Goal: Information Seeking & Learning: Learn about a topic

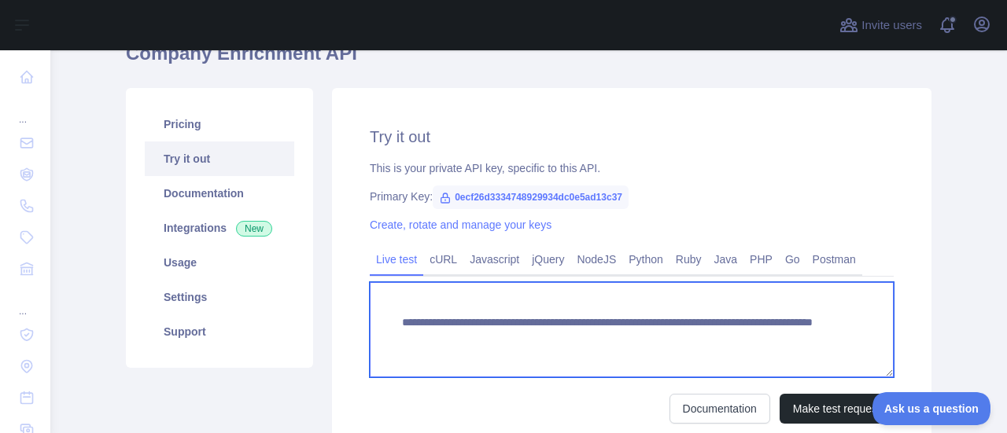
drag, startPoint x: 735, startPoint y: 339, endPoint x: 382, endPoint y: 304, distance: 354.1
click at [382, 304] on textarea "**********" at bounding box center [632, 329] width 524 height 95
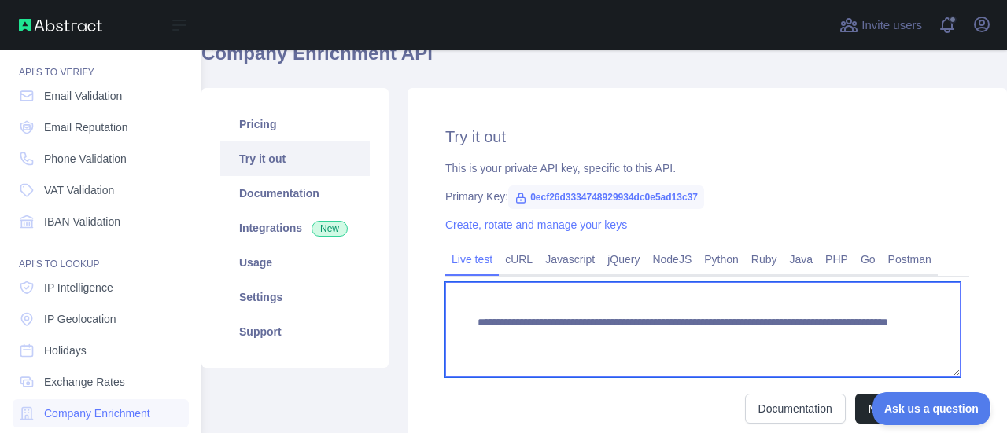
scroll to position [79, 0]
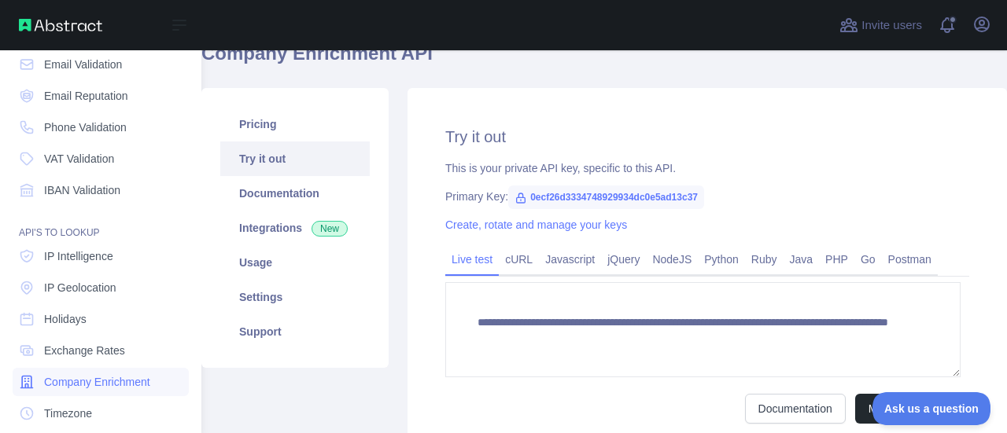
click at [60, 385] on span "Company Enrichment" at bounding box center [97, 382] width 106 height 16
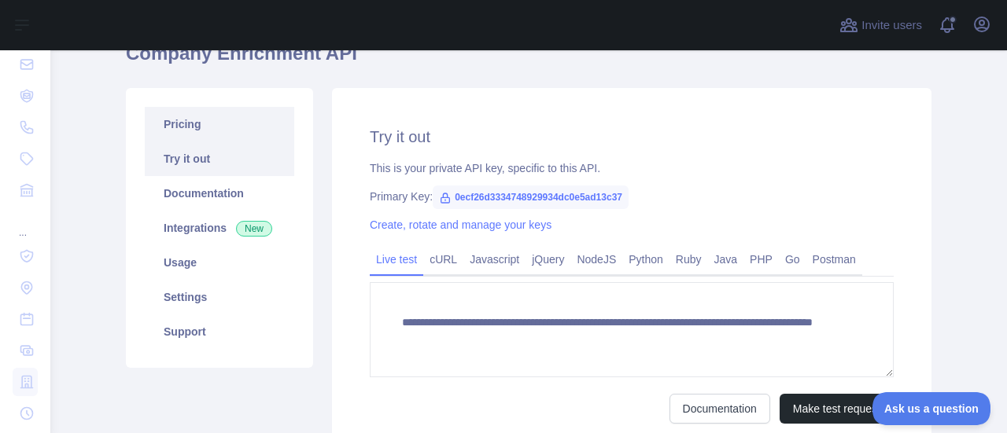
click at [194, 130] on link "Pricing" at bounding box center [219, 124] width 149 height 35
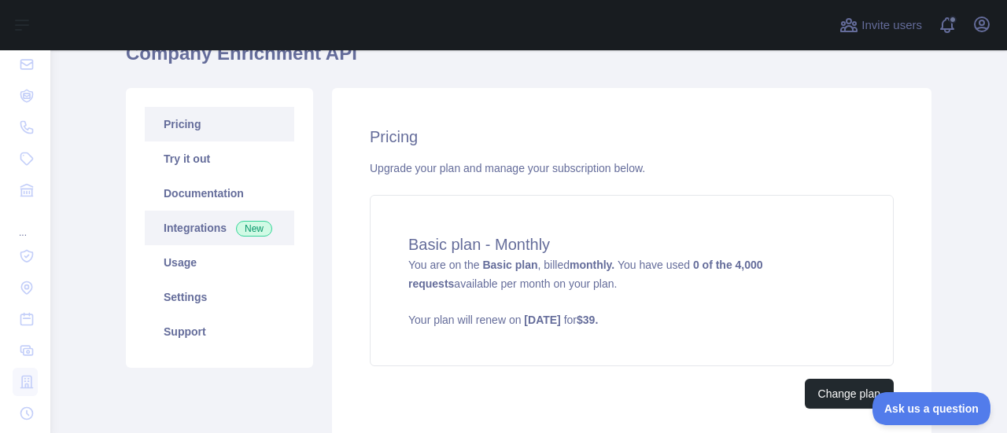
click at [179, 232] on link "Integrations New" at bounding box center [219, 228] width 149 height 35
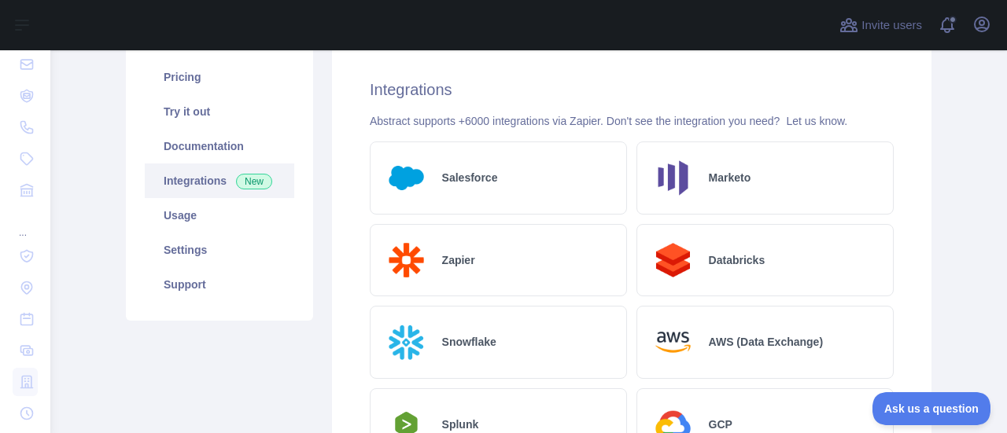
scroll to position [157, 0]
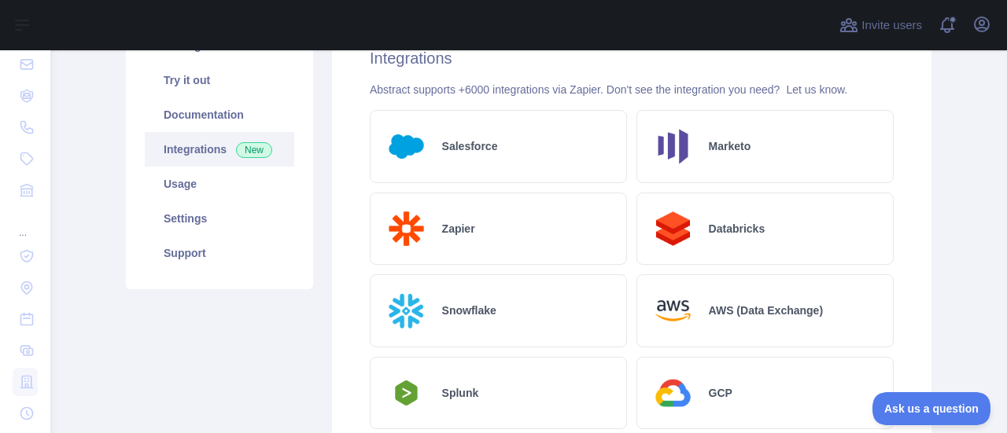
click at [496, 138] on div "Salesforce" at bounding box center [498, 146] width 257 height 73
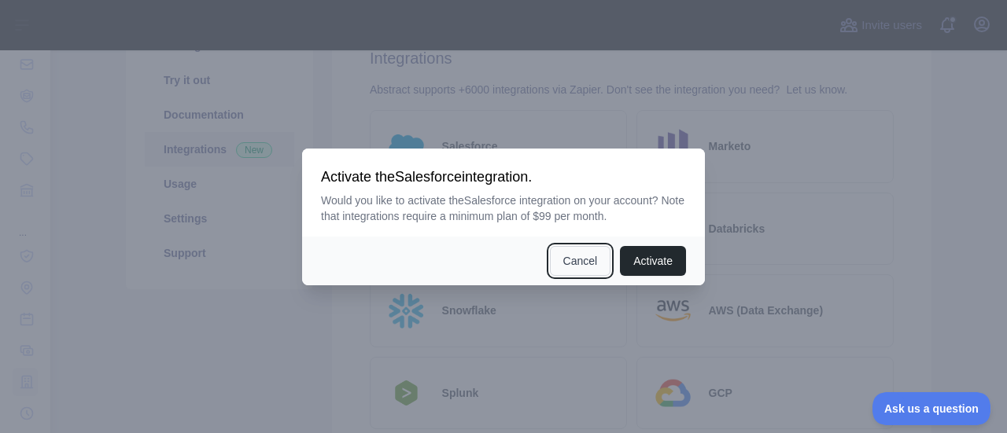
click at [570, 264] on button "Cancel" at bounding box center [580, 261] width 61 height 30
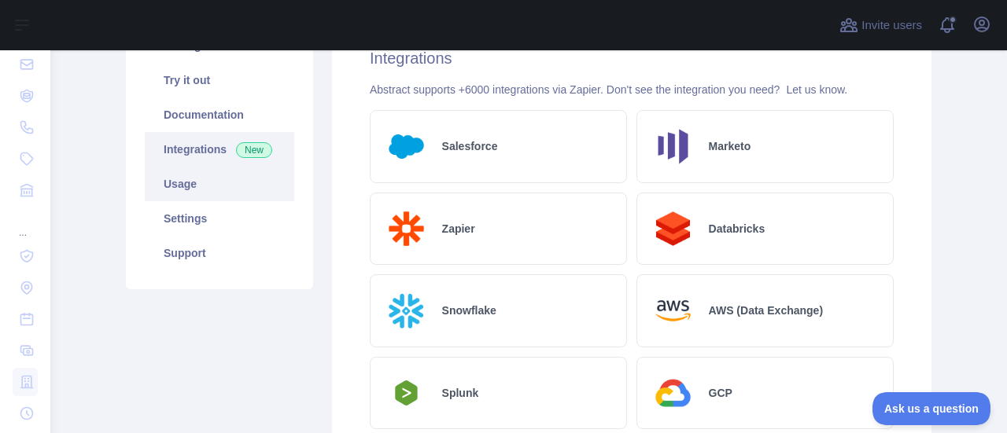
scroll to position [79, 0]
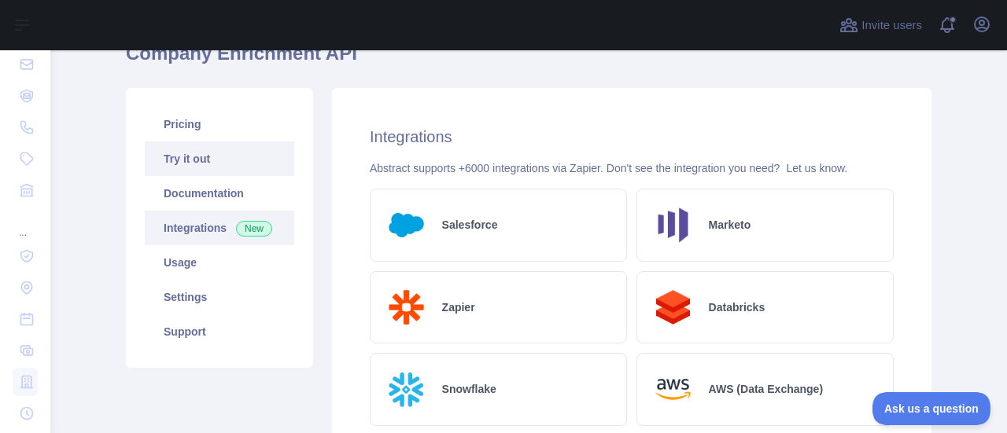
click at [203, 153] on link "Try it out" at bounding box center [219, 159] width 149 height 35
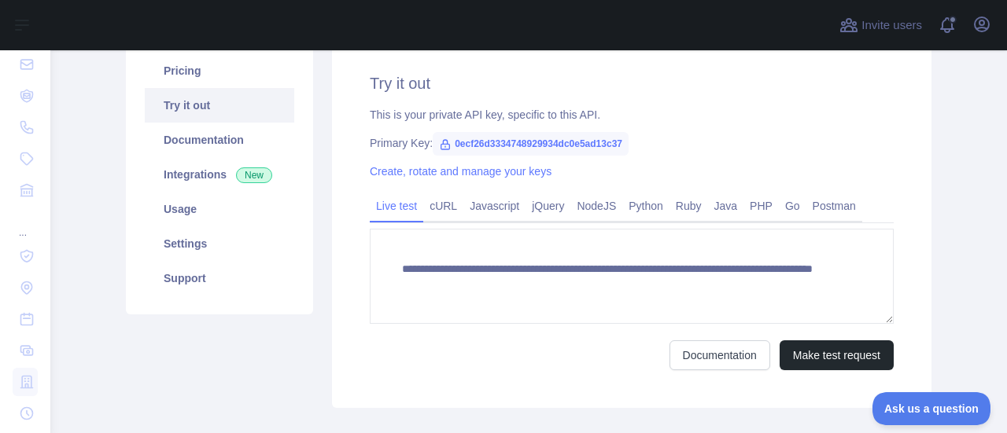
scroll to position [157, 0]
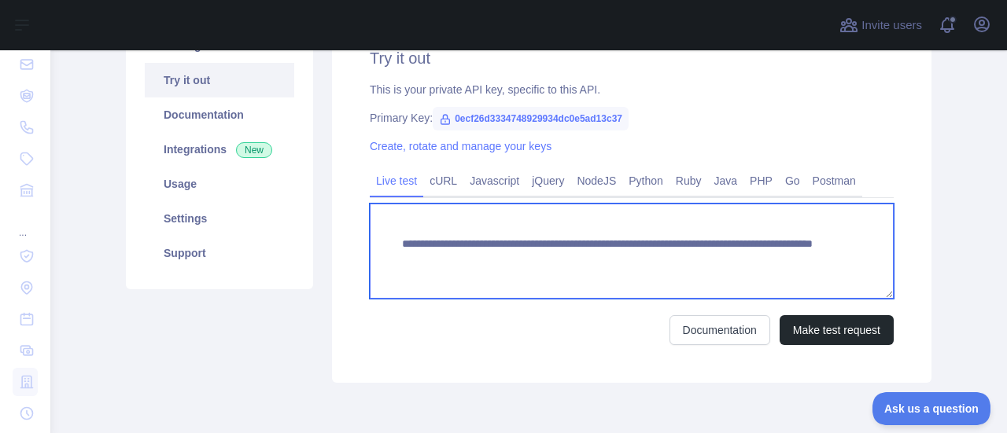
drag, startPoint x: 738, startPoint y: 260, endPoint x: 382, endPoint y: 249, distance: 356.5
click at [382, 249] on textarea "**********" at bounding box center [632, 251] width 524 height 95
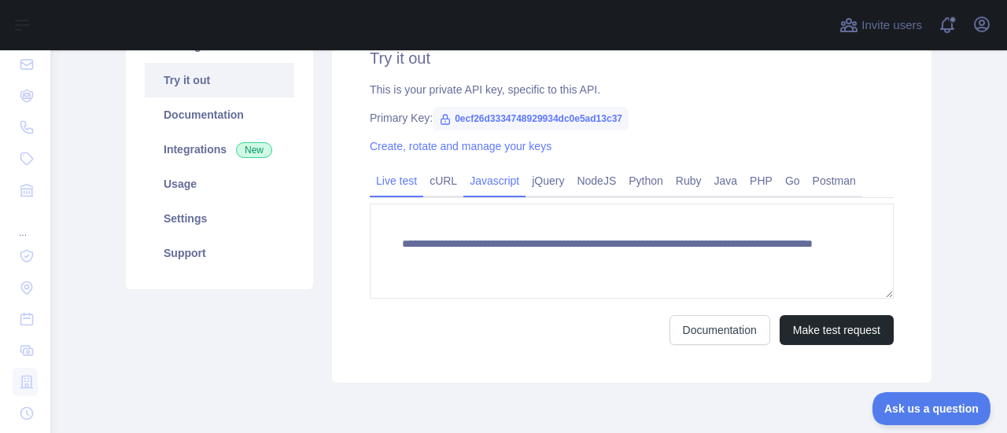
click at [493, 188] on link "Javascript" at bounding box center [494, 180] width 62 height 25
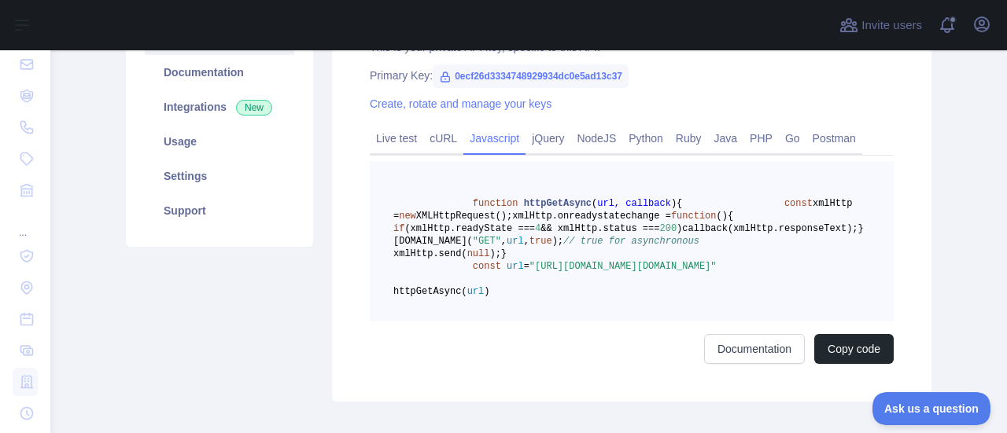
scroll to position [236, 0]
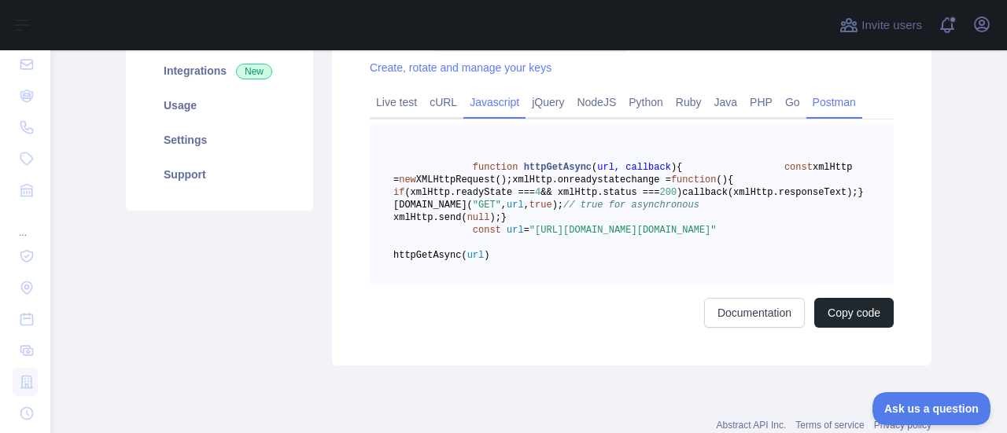
click at [843, 101] on link "Postman" at bounding box center [834, 102] width 56 height 25
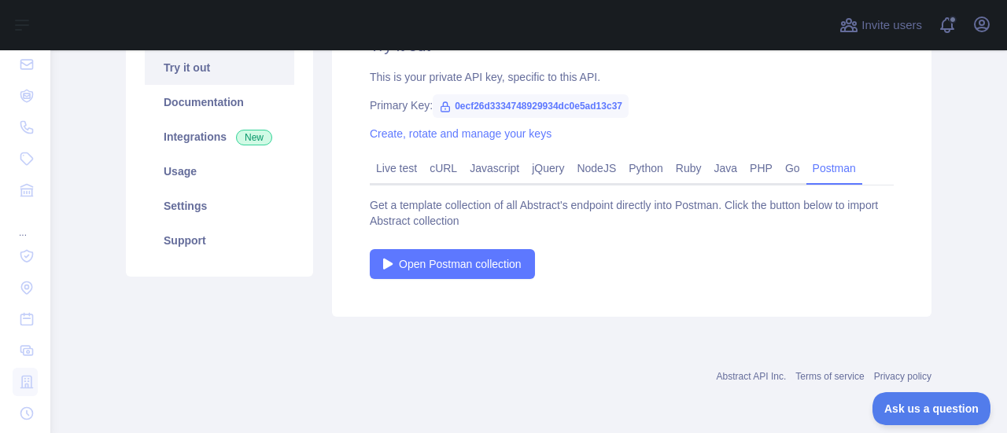
scroll to position [170, 0]
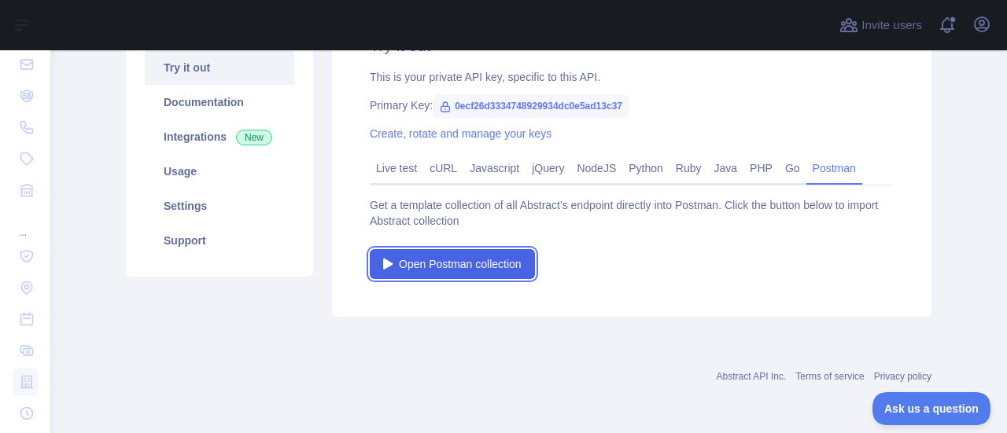
click at [470, 257] on span "Open Postman collection" at bounding box center [460, 264] width 123 height 16
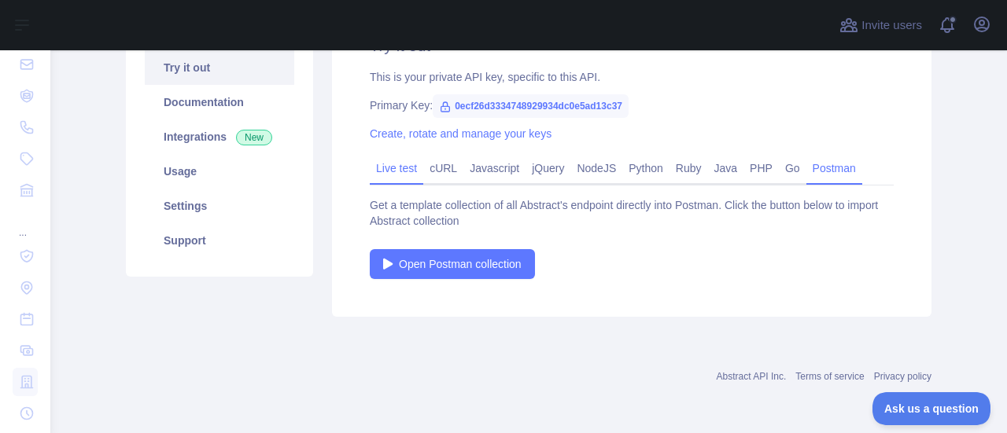
click at [395, 174] on link "Live test" at bounding box center [396, 168] width 53 height 25
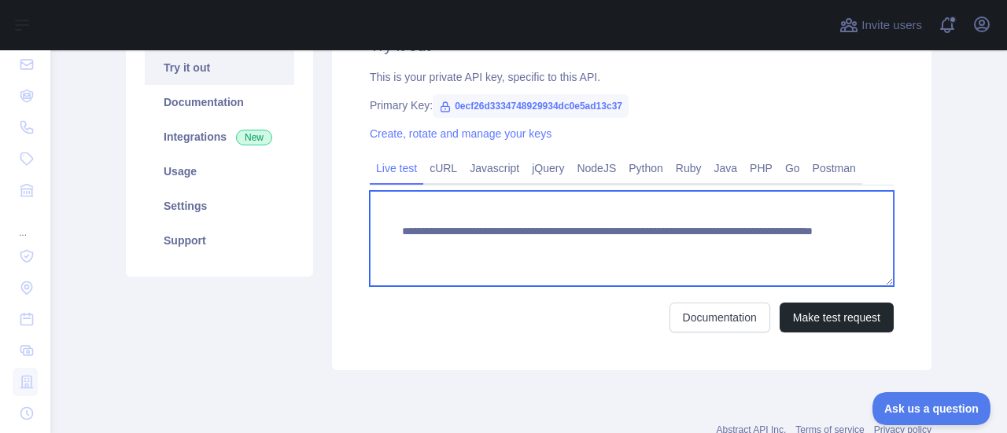
drag, startPoint x: 743, startPoint y: 246, endPoint x: 389, endPoint y: 230, distance: 353.6
click at [389, 230] on textarea "**********" at bounding box center [632, 238] width 524 height 95
